Goal: Communication & Community: Answer question/provide support

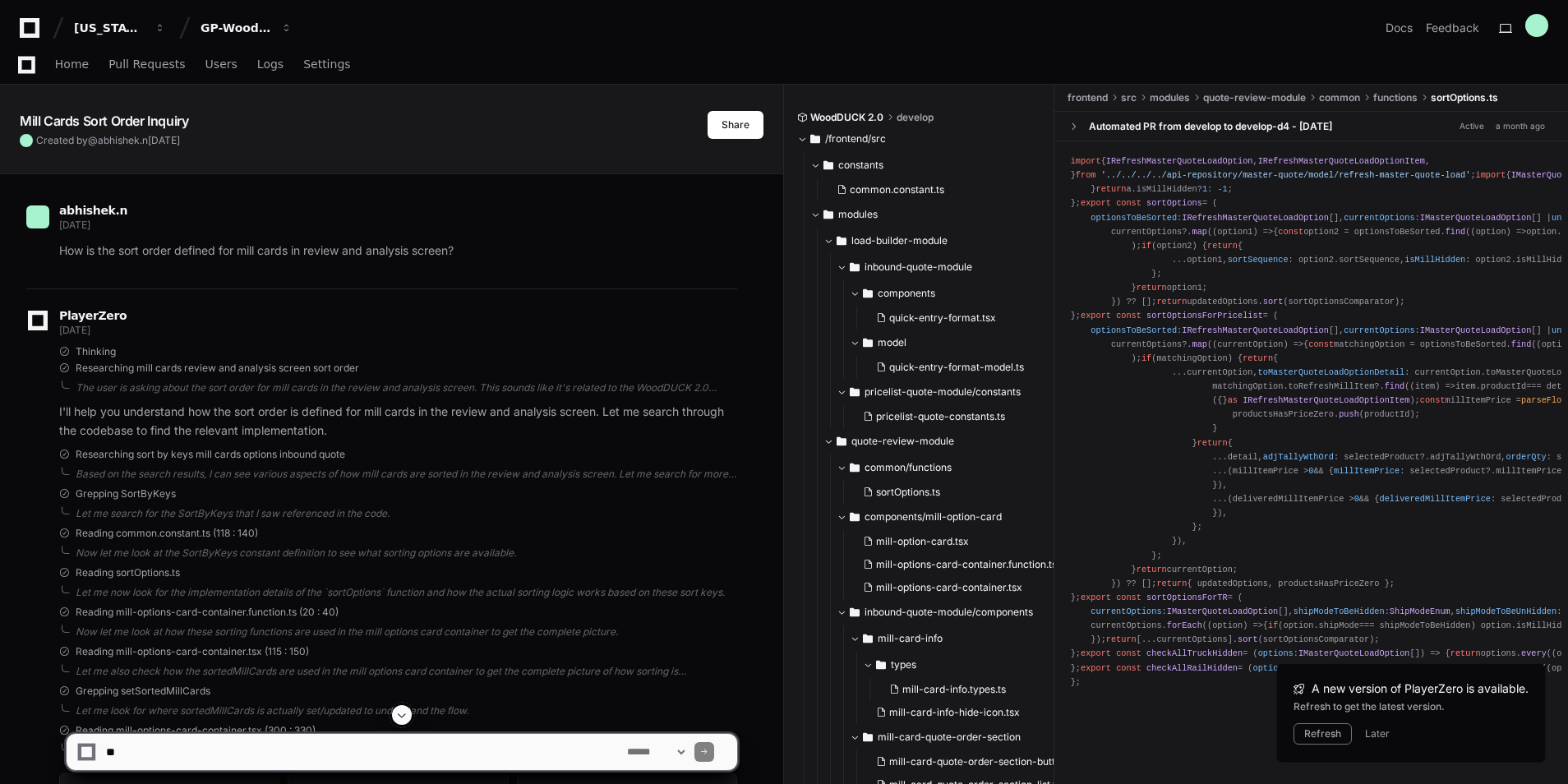
scroll to position [1985, 0]
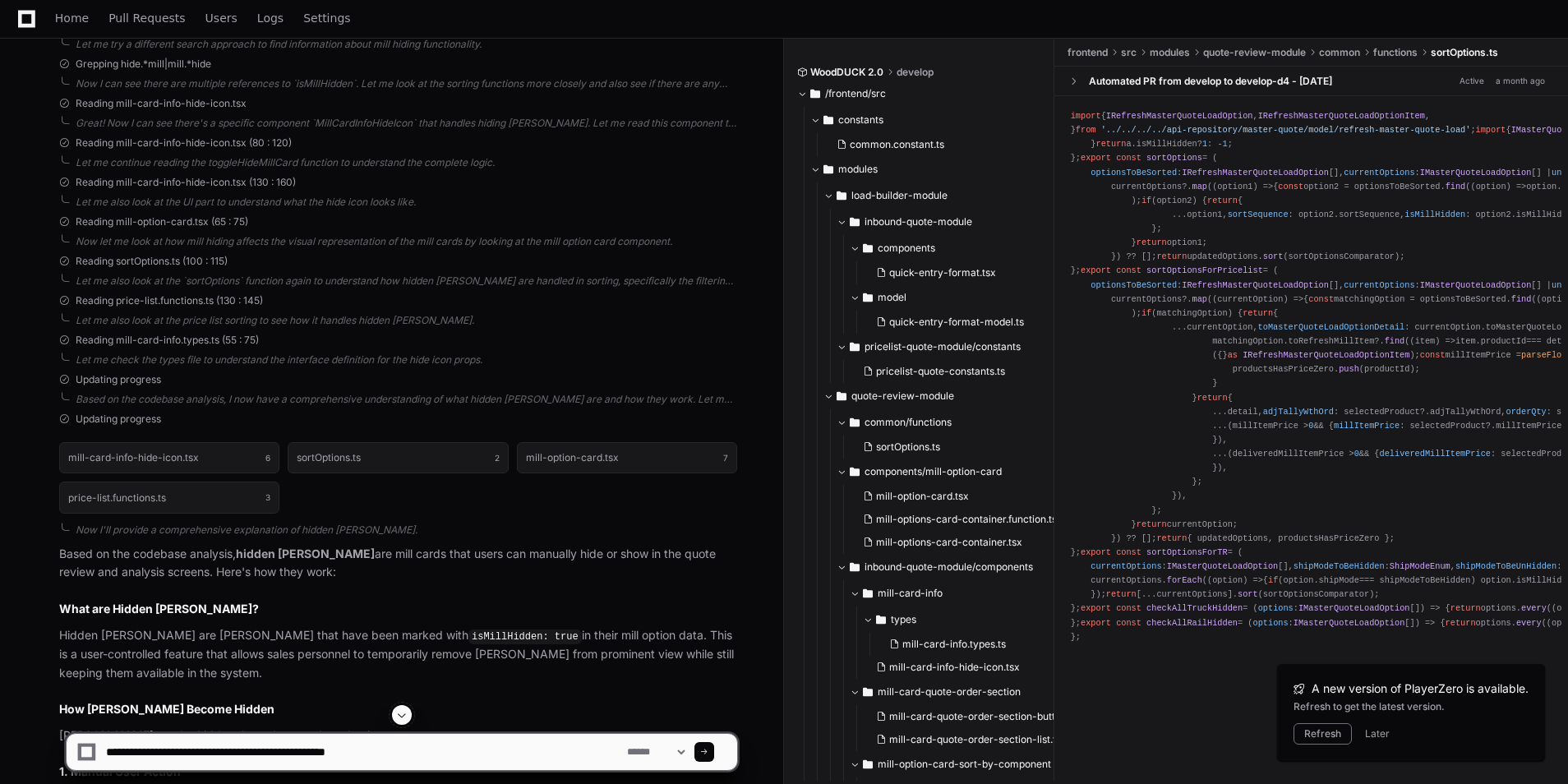
type textarea "**********"
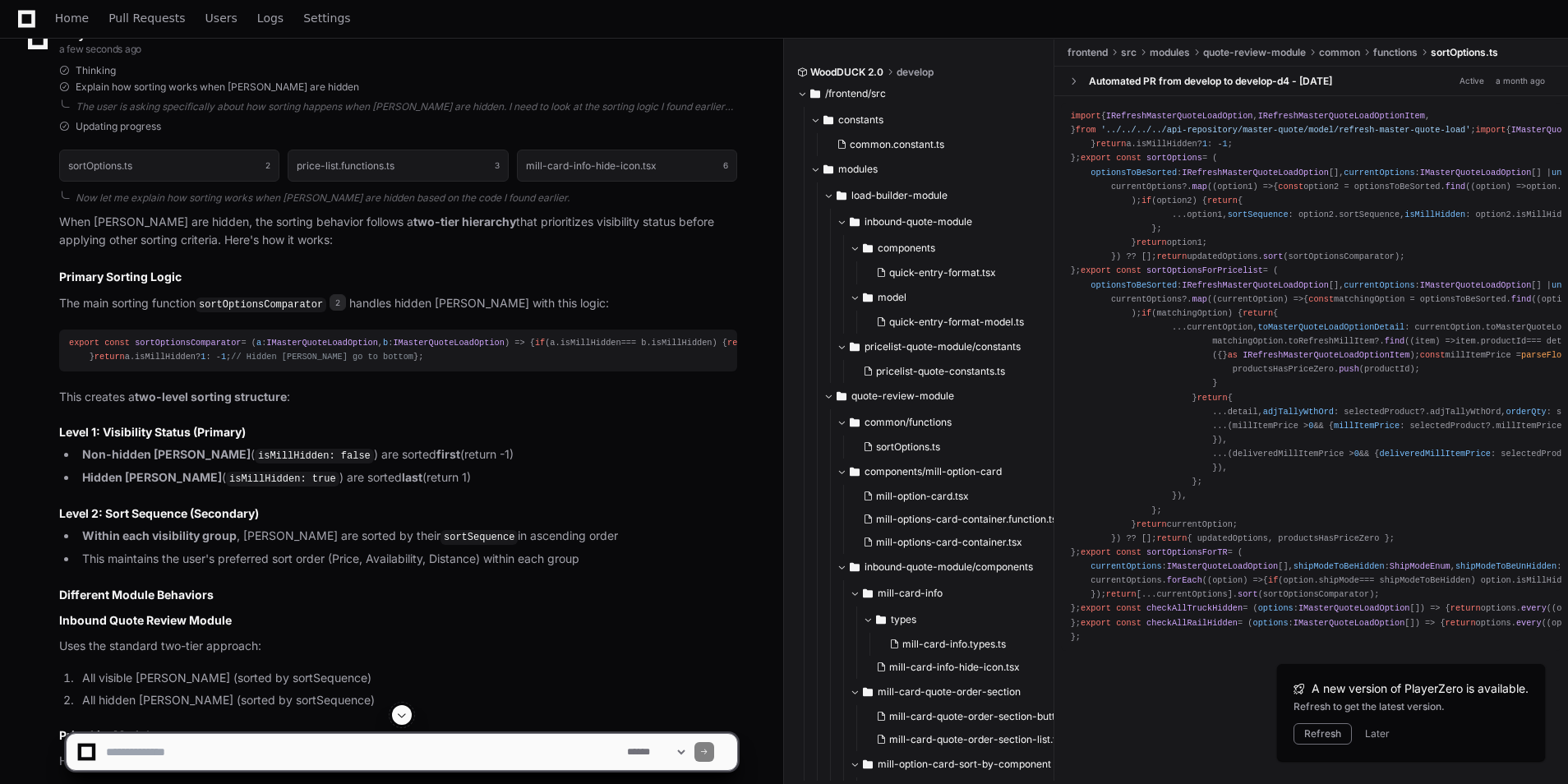
scroll to position [5373, 0]
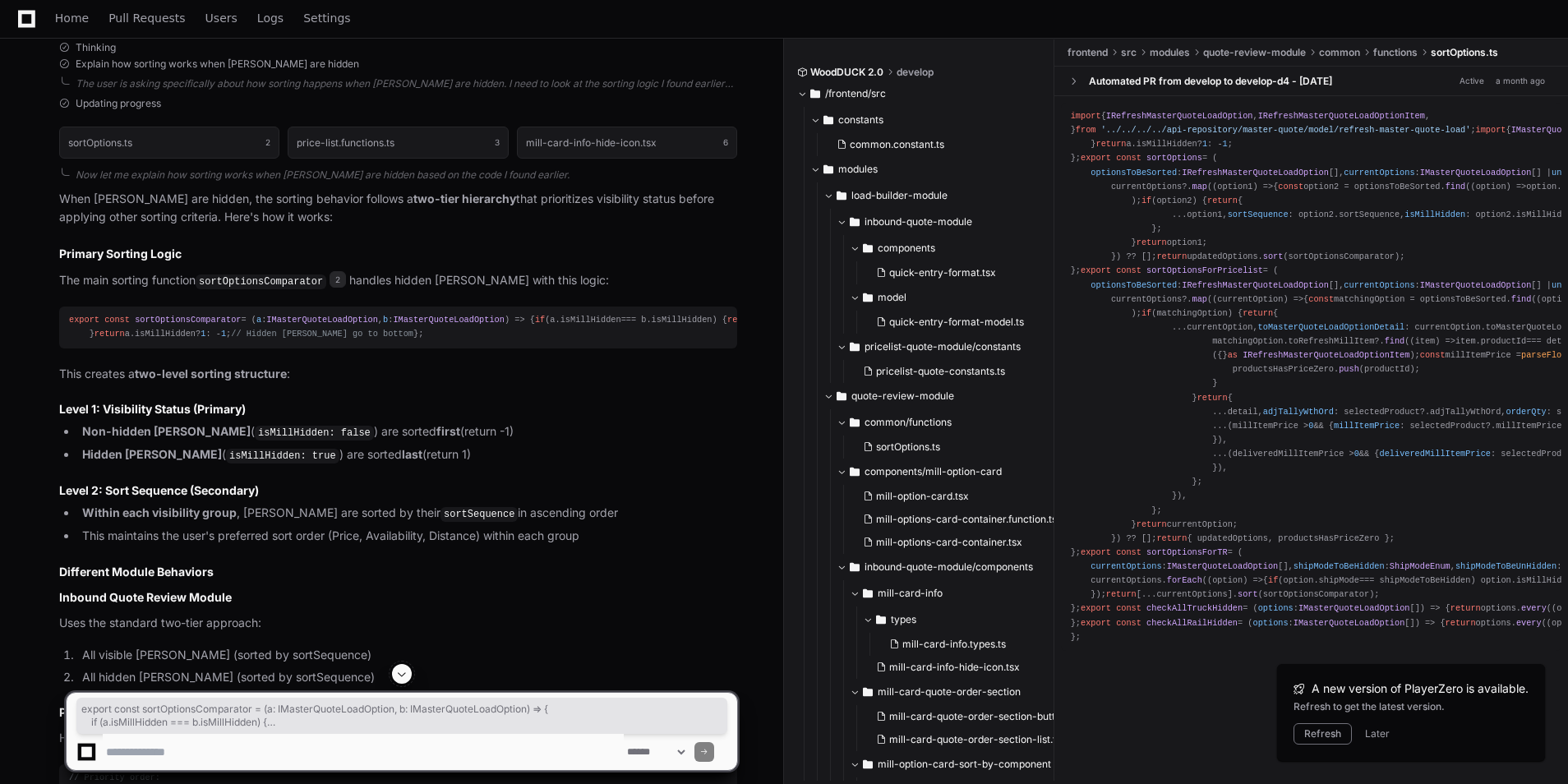
drag, startPoint x: 94, startPoint y: 454, endPoint x: 57, endPoint y: 381, distance: 81.8
drag, startPoint x: 57, startPoint y: 381, endPoint x: 86, endPoint y: 386, distance: 29.4
copy div "export const sortOptionsComparator = ( a : IMasterQuoteLoadOption , b : IMaster…"
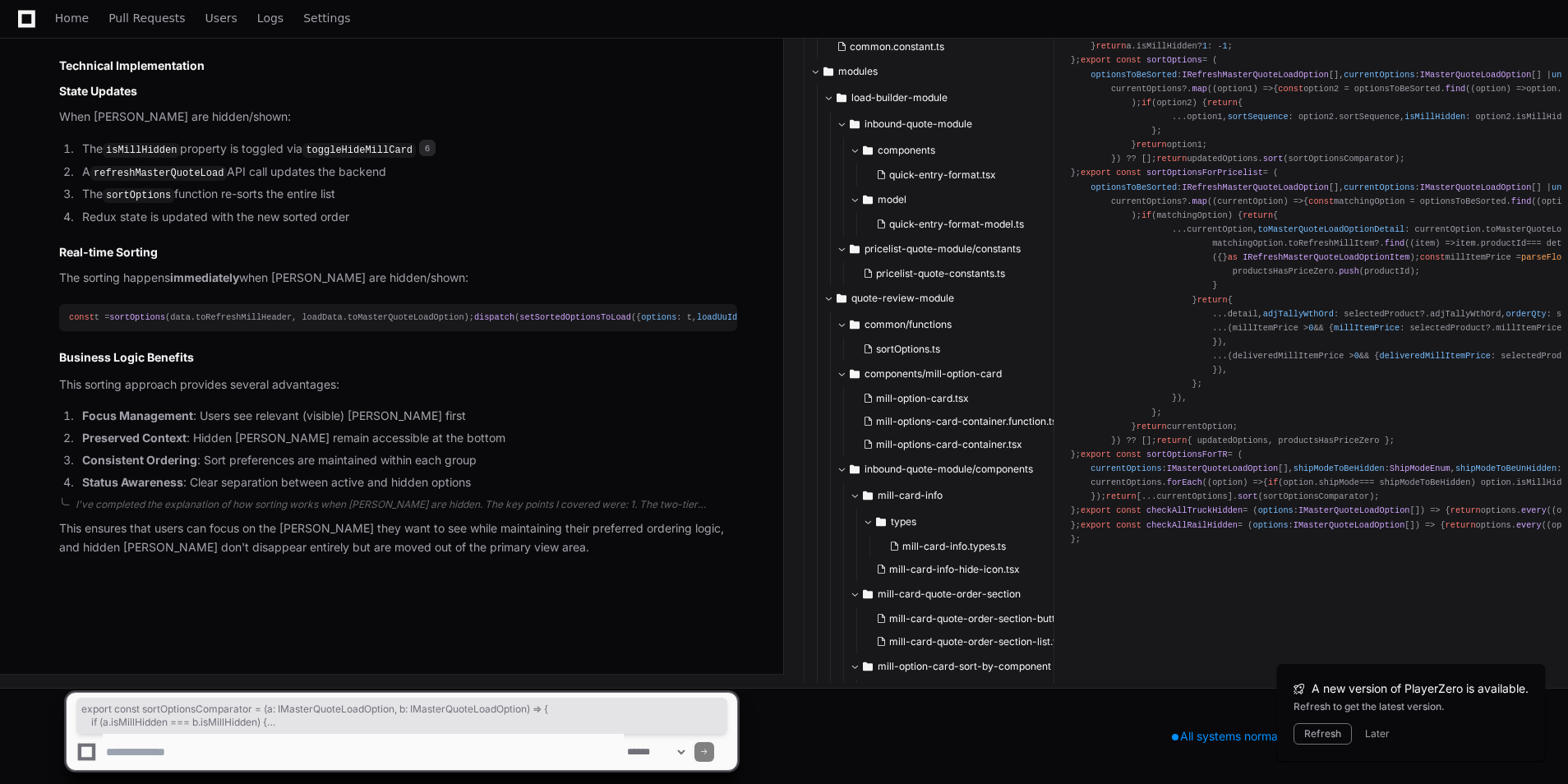
scroll to position [6689, 0]
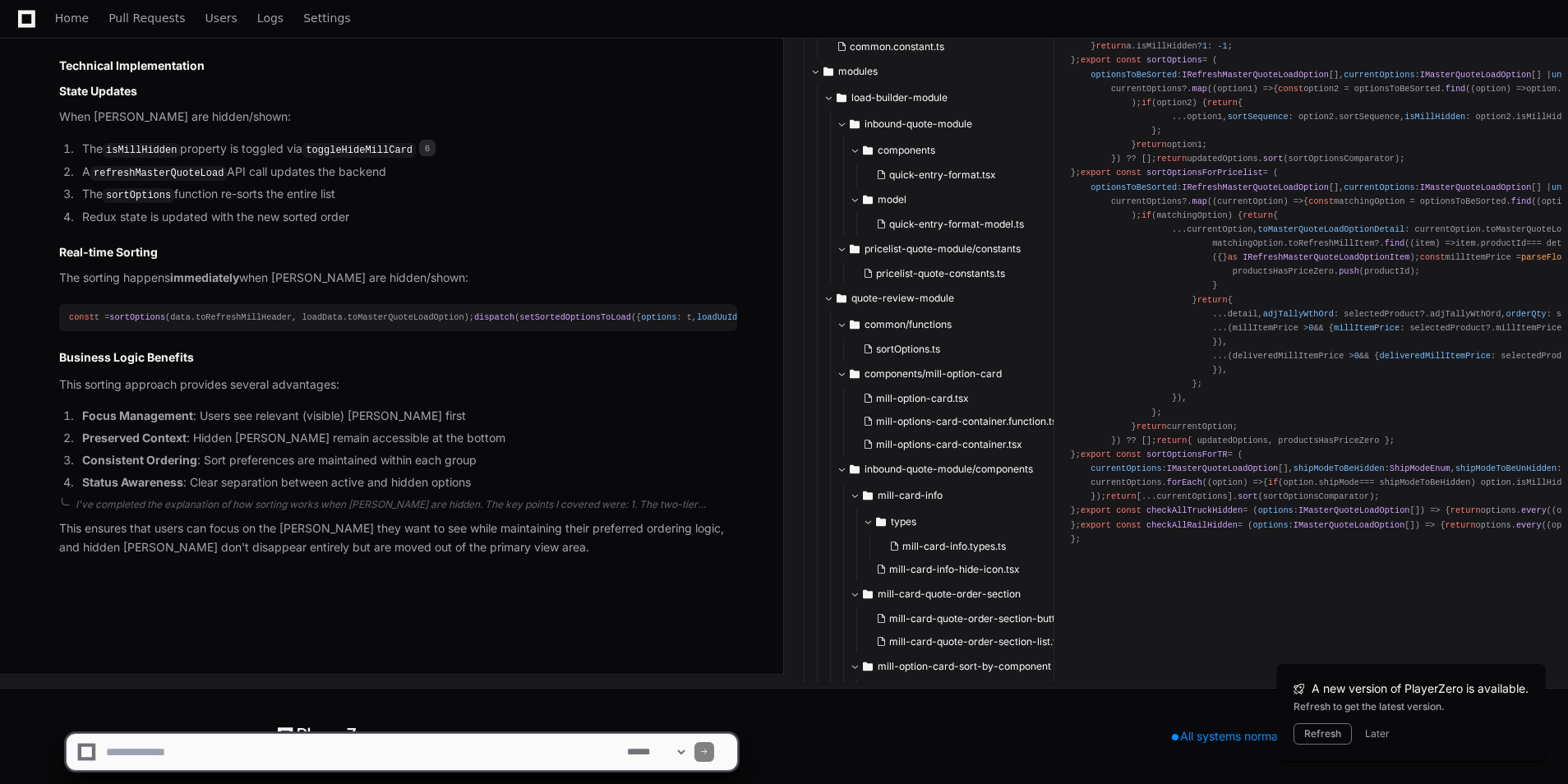
click at [1358, 732] on div "Refresh Later" at bounding box center [1410, 734] width 235 height 21
click at [1381, 739] on button "Later" at bounding box center [1378, 734] width 25 height 13
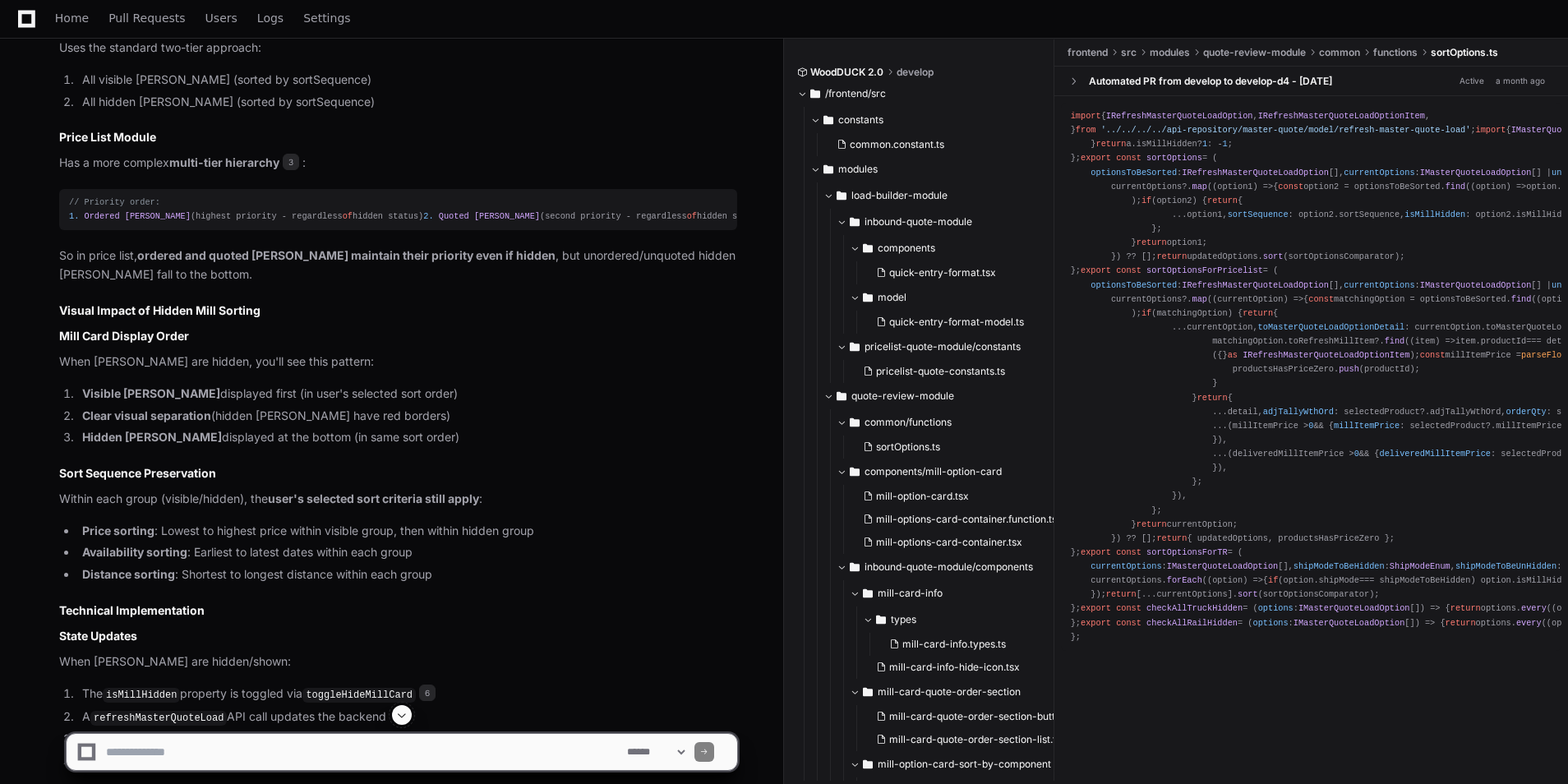
scroll to position [5702, 0]
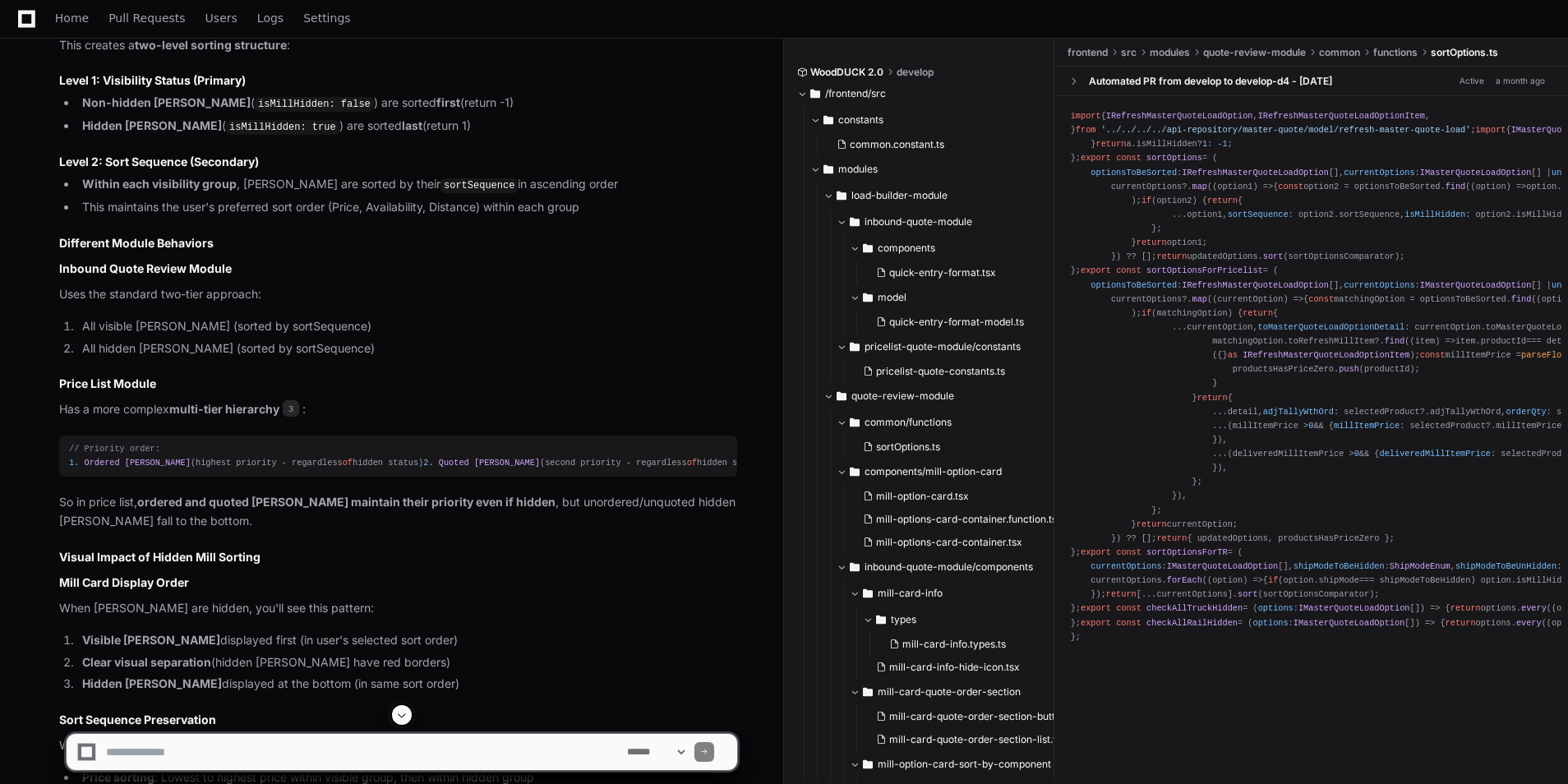
drag, startPoint x: 329, startPoint y: 266, endPoint x: 691, endPoint y: 352, distance: 372.1
click at [691, 252] on h2 "Different Module Behaviors" at bounding box center [398, 242] width 678 height 16
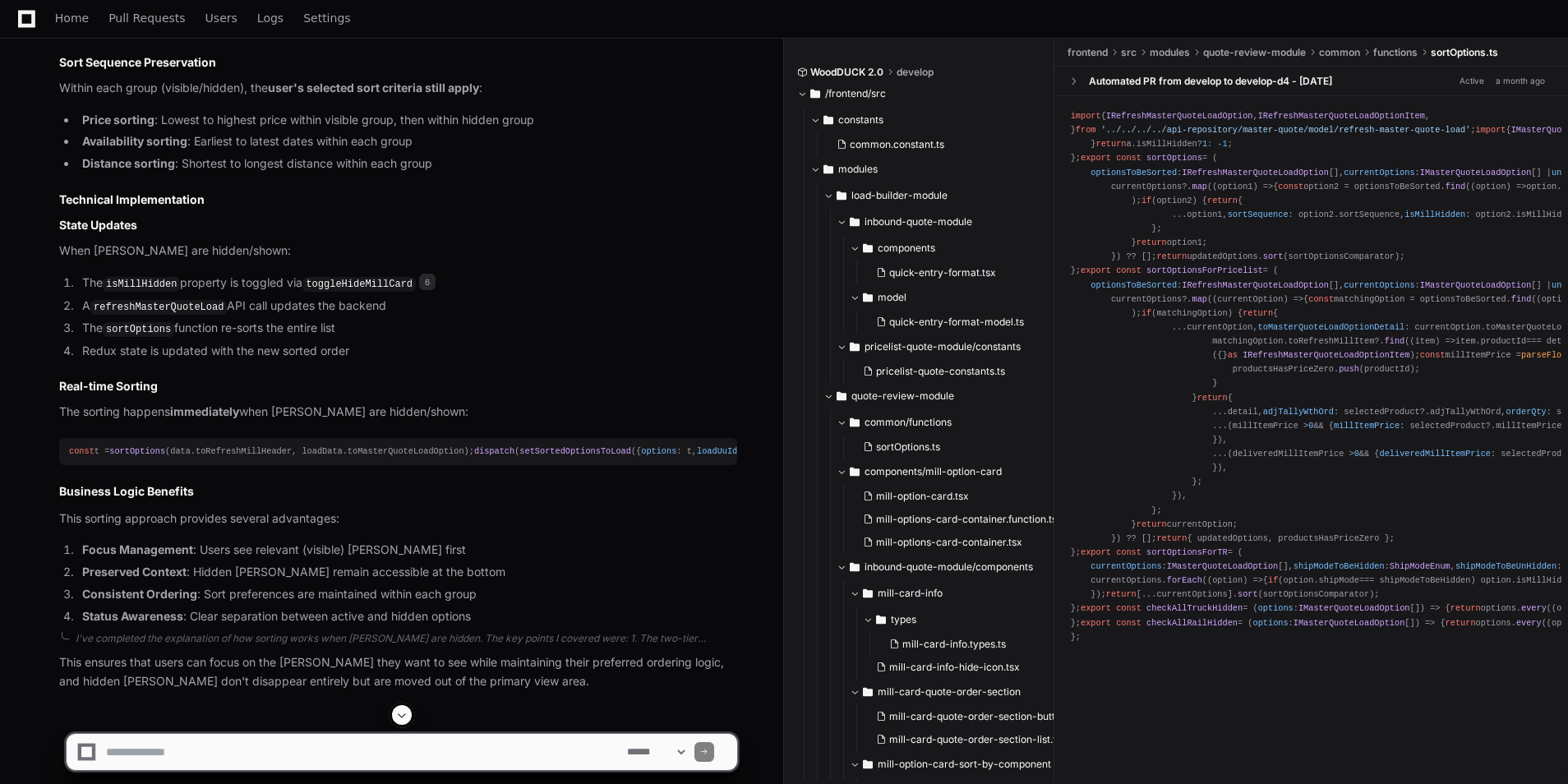
scroll to position [6689, 0]
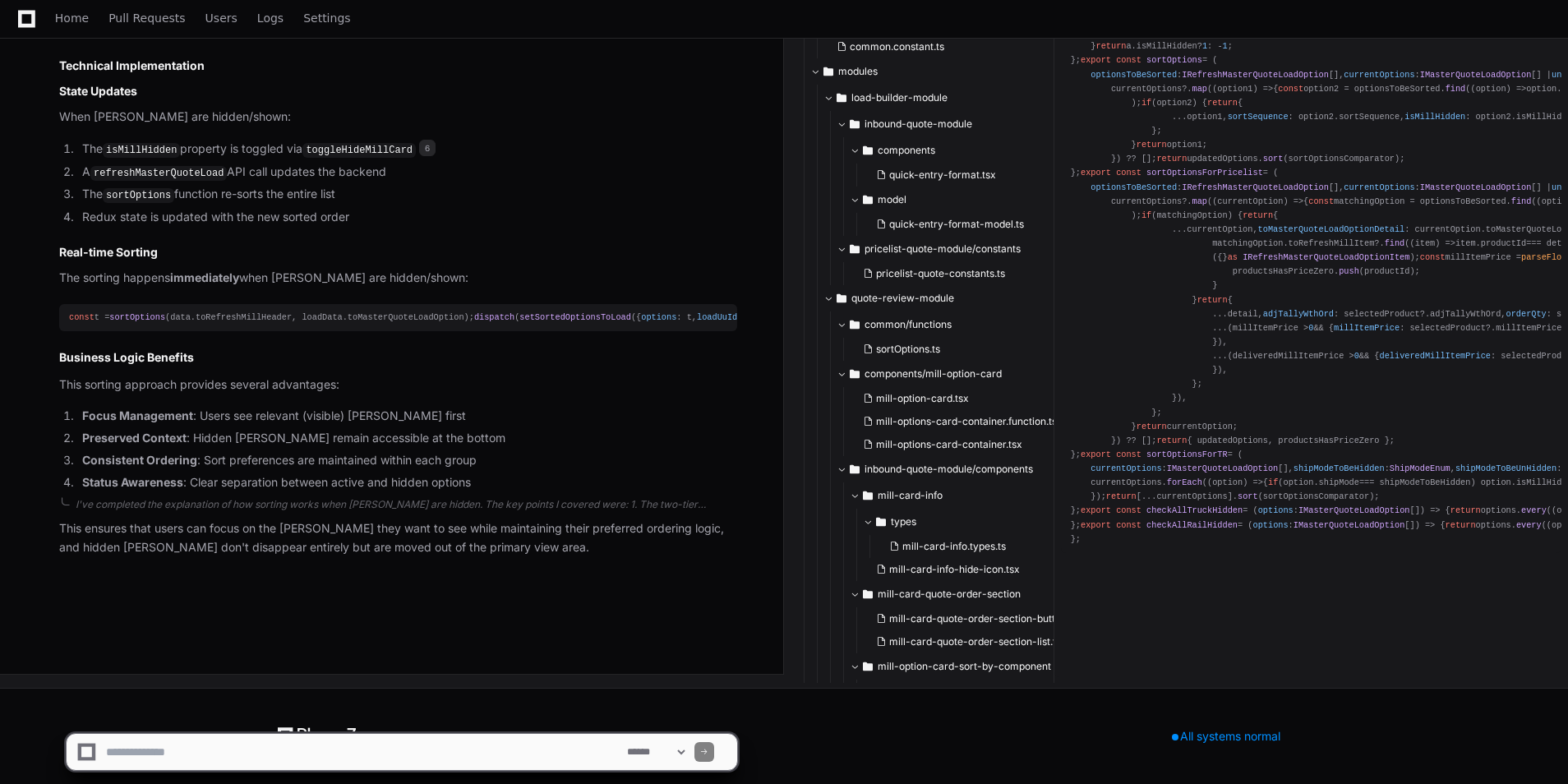
click at [202, 756] on textarea at bounding box center [363, 752] width 521 height 37
paste textarea "**********"
type textarea "**********"
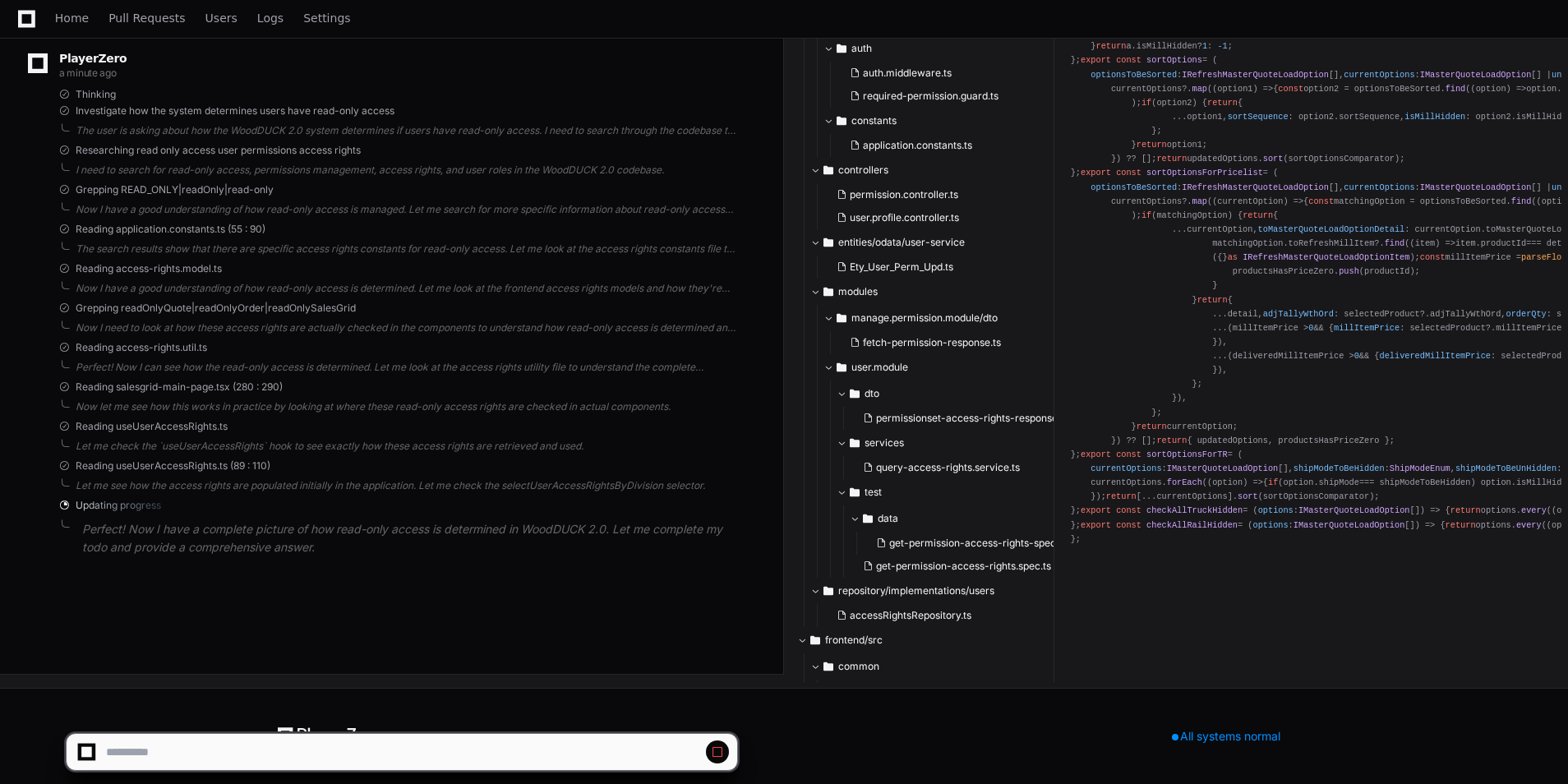
scroll to position [7348, 0]
